Goal: Transaction & Acquisition: Purchase product/service

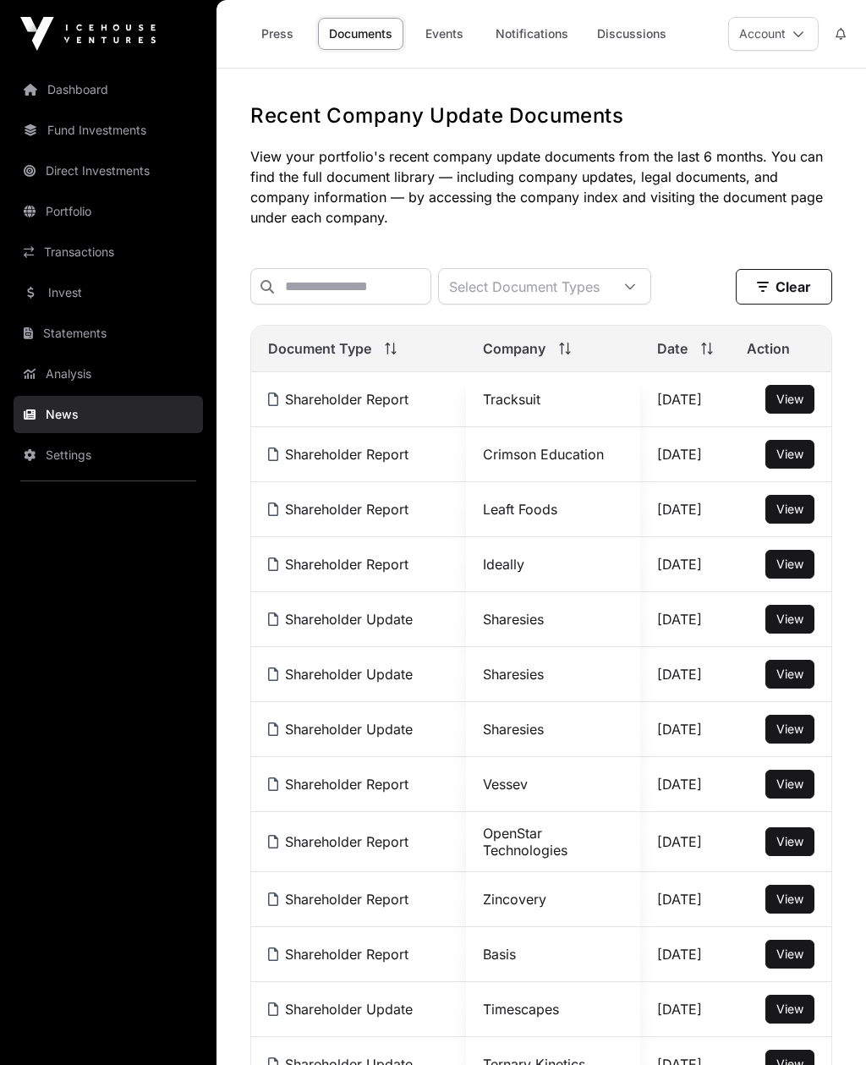
click at [782, 624] on span "View" at bounding box center [789, 619] width 27 height 14
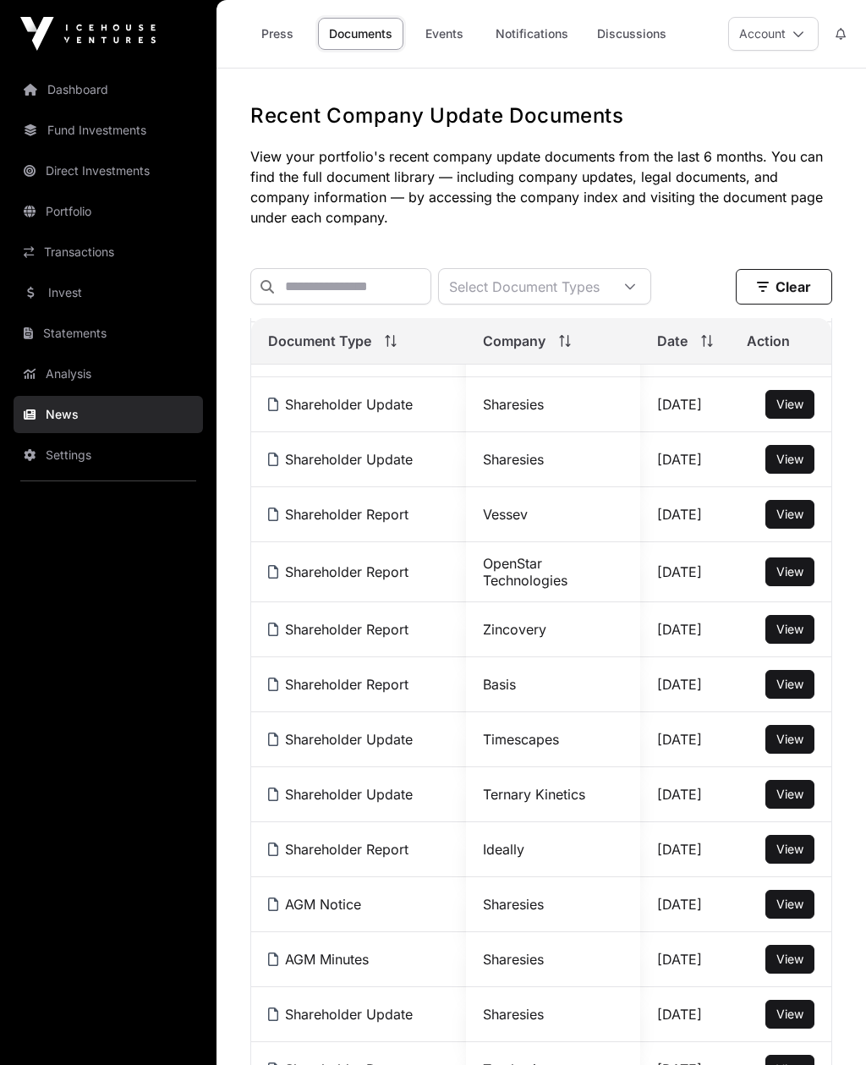
scroll to position [291, 0]
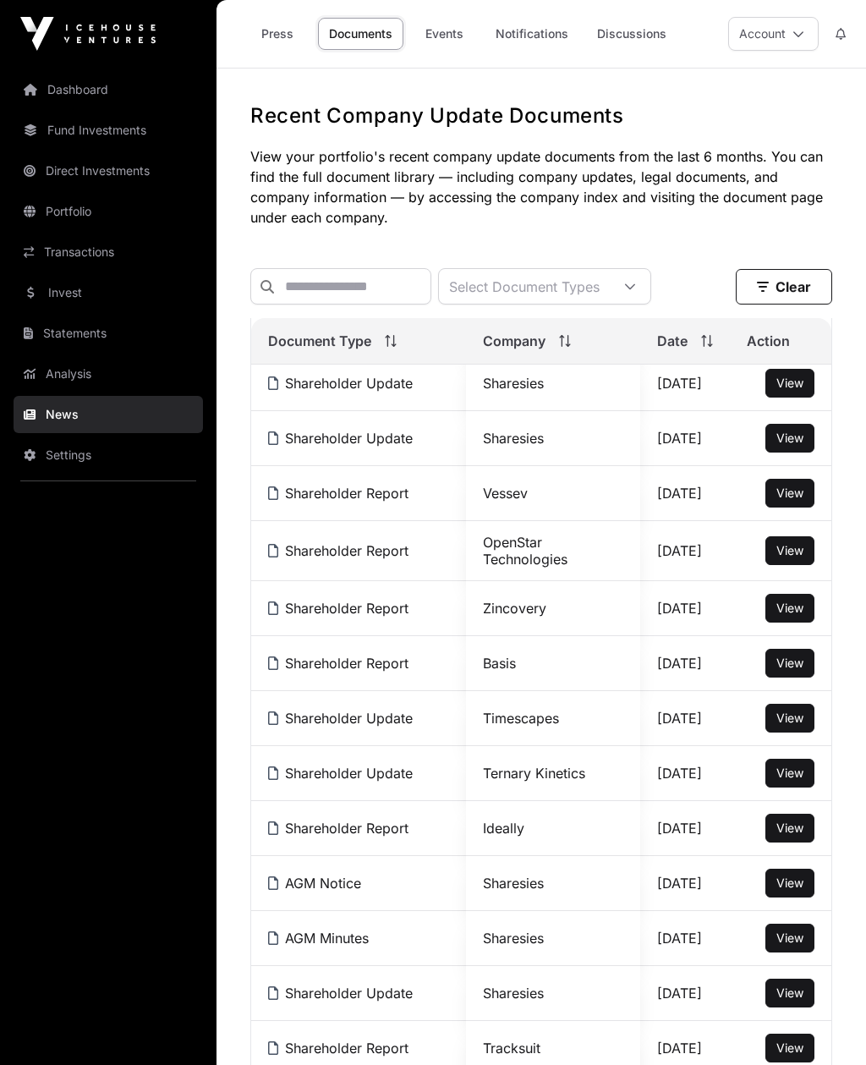
click at [793, 769] on span "View" at bounding box center [789, 772] width 27 height 14
click at [61, 85] on link "Dashboard" at bounding box center [108, 89] width 189 height 37
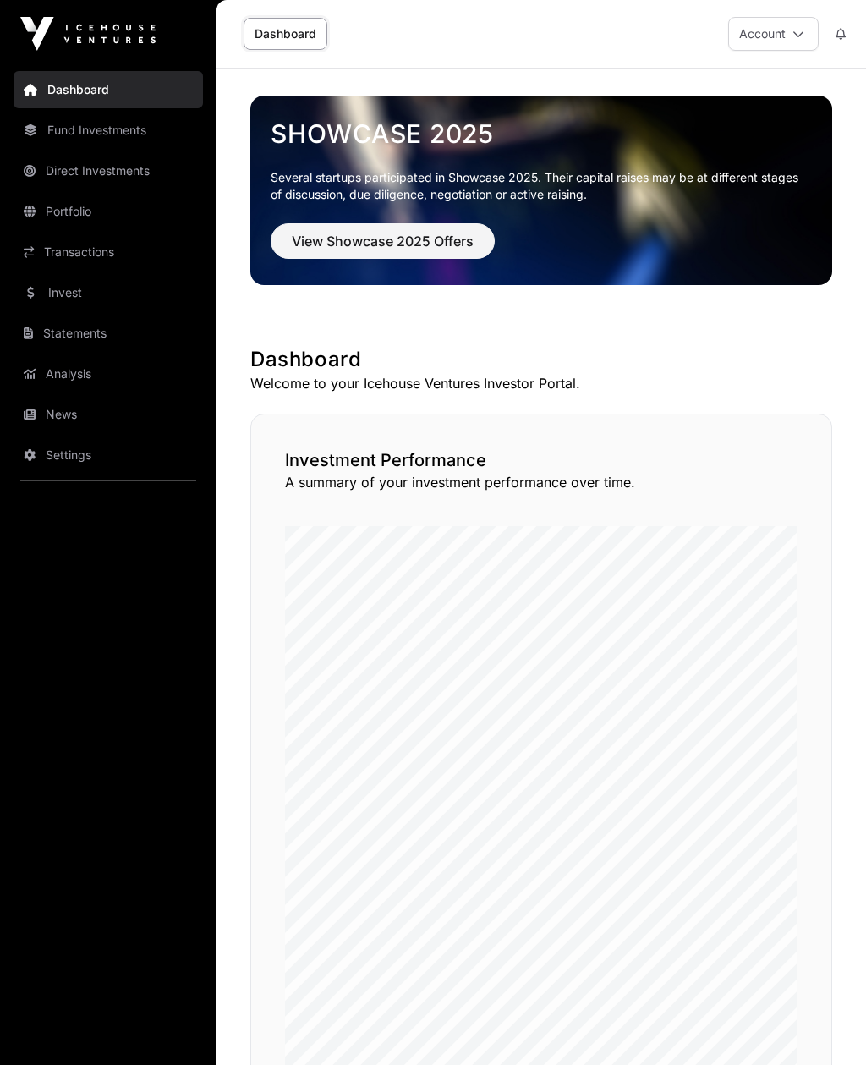
click at [72, 122] on link "Fund Investments" at bounding box center [108, 130] width 189 height 37
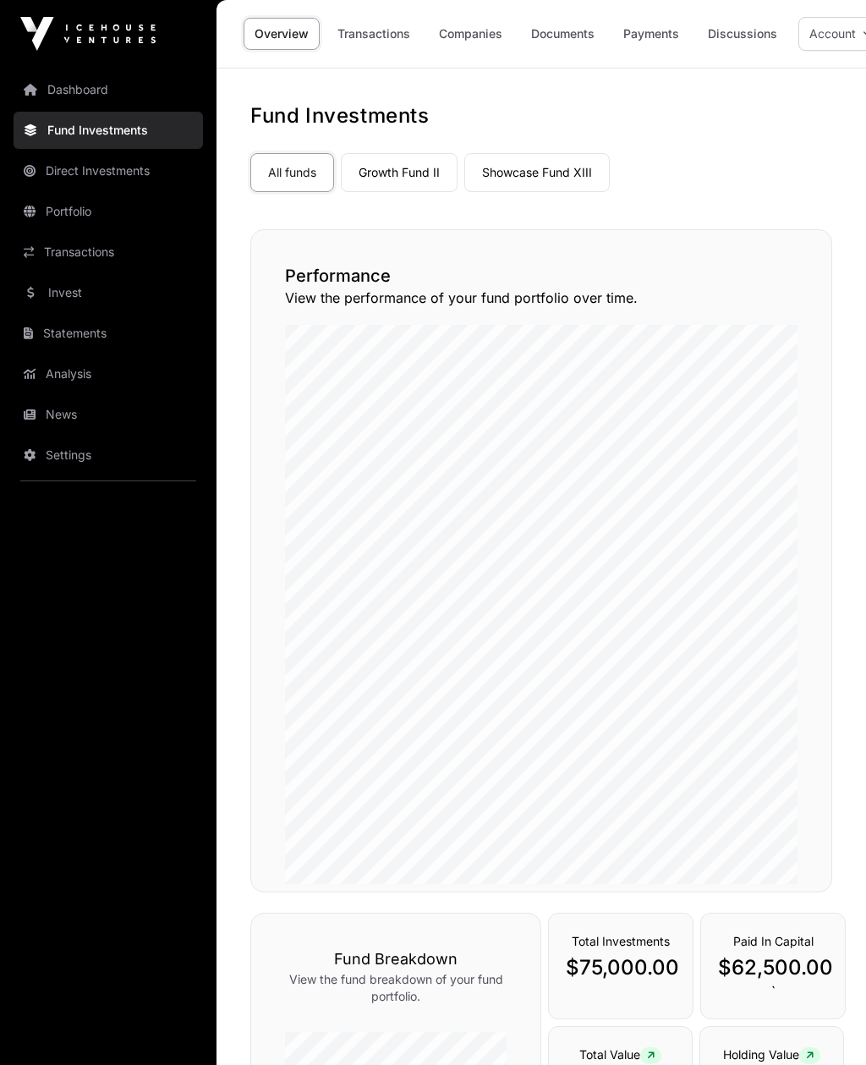
click at [75, 303] on link "Invest" at bounding box center [108, 292] width 189 height 37
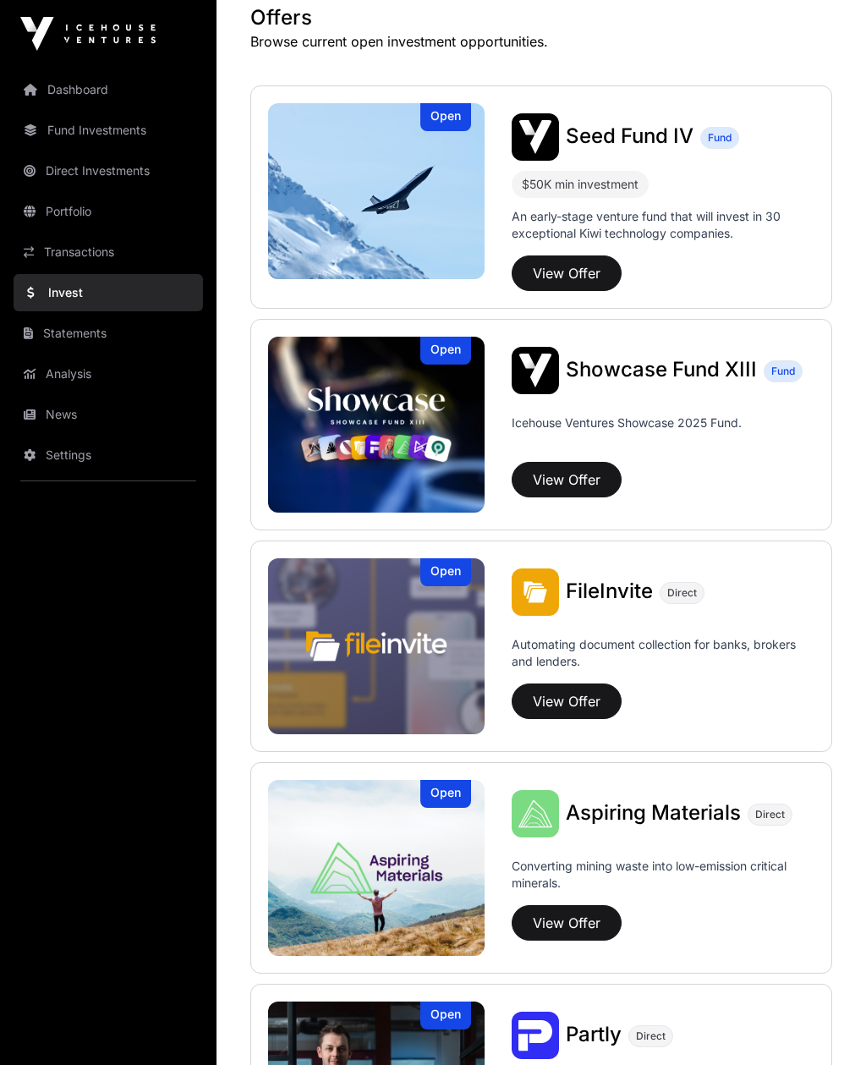
scroll to position [339, 0]
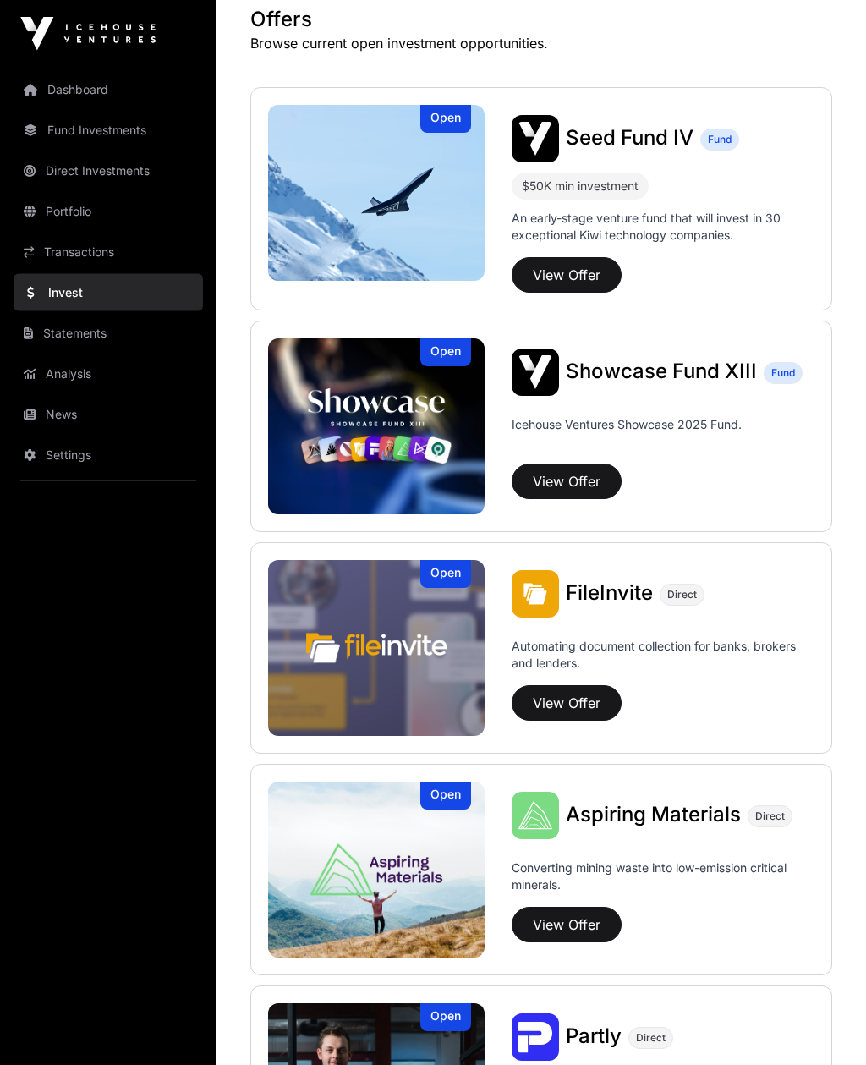
click at [325, 207] on img at bounding box center [376, 194] width 217 height 176
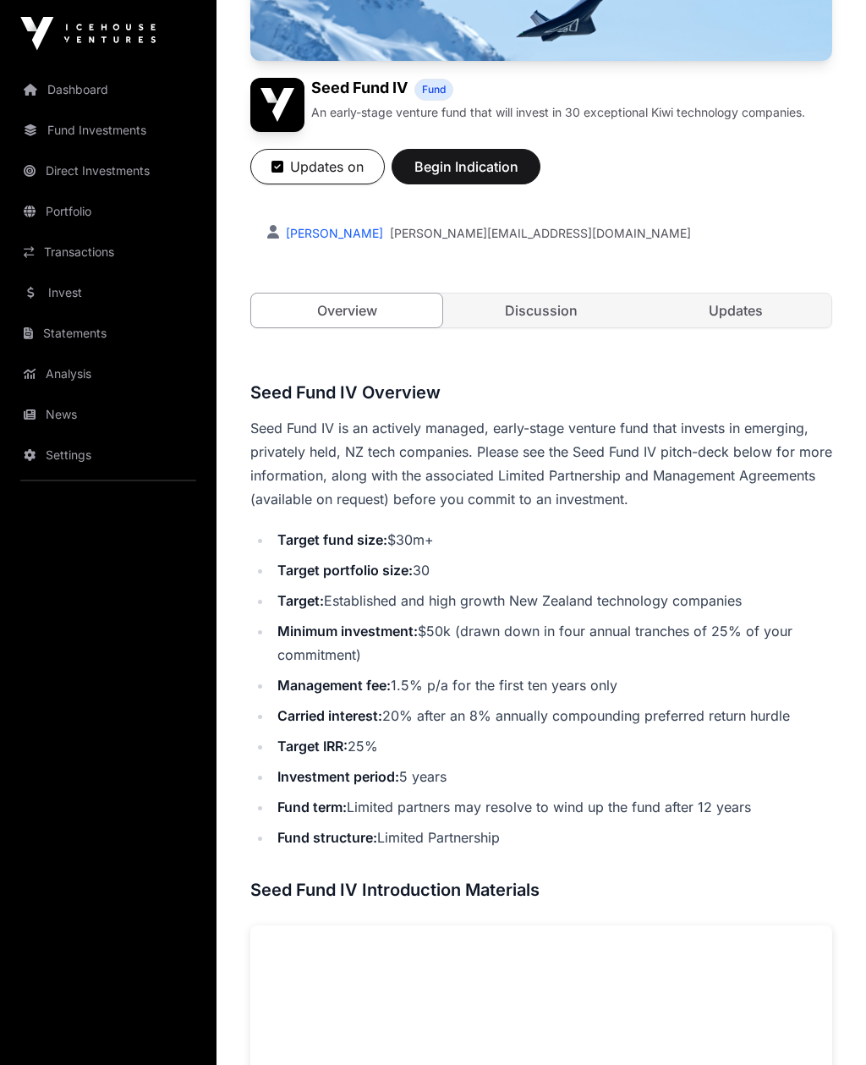
scroll to position [199, 0]
